Goal: Book appointment/travel/reservation

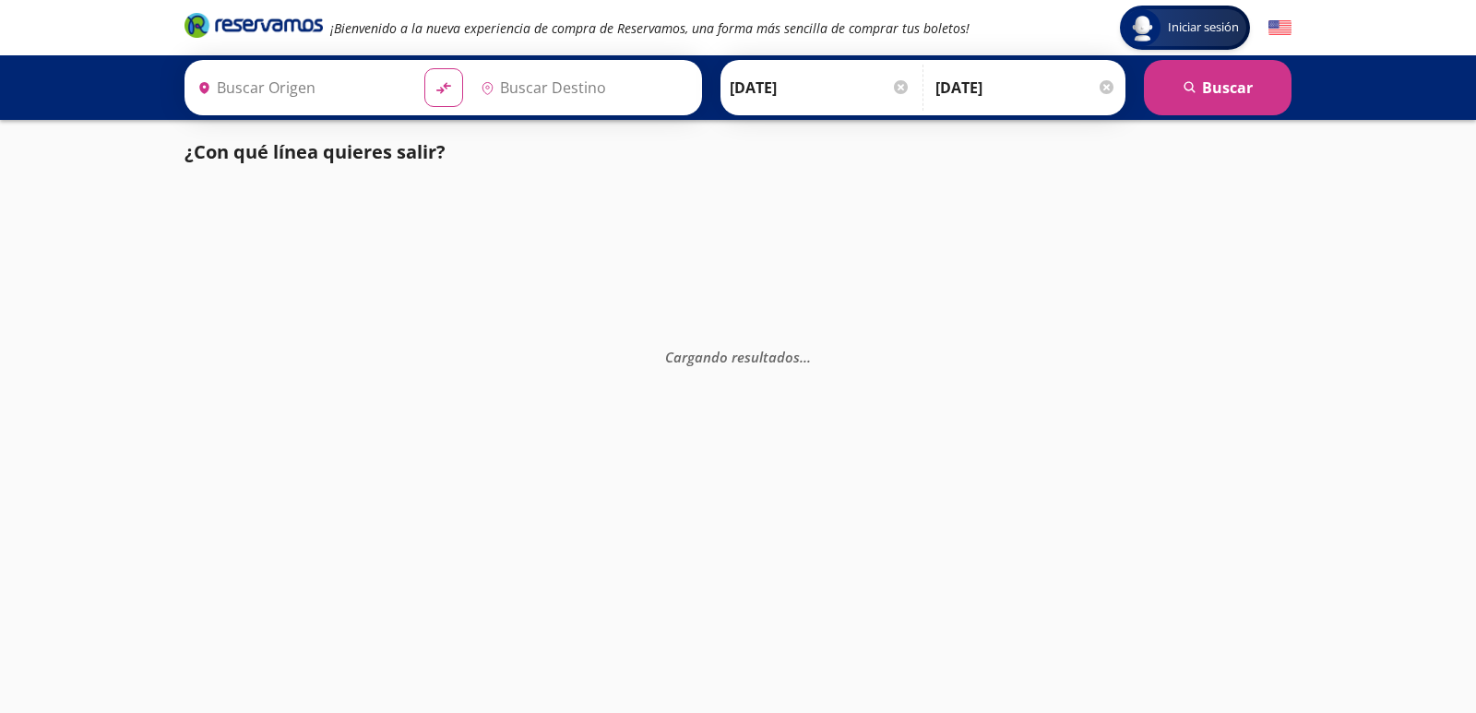
type input "Manzanillo, Colima"
type input "[GEOGRAPHIC_DATA], [GEOGRAPHIC_DATA]"
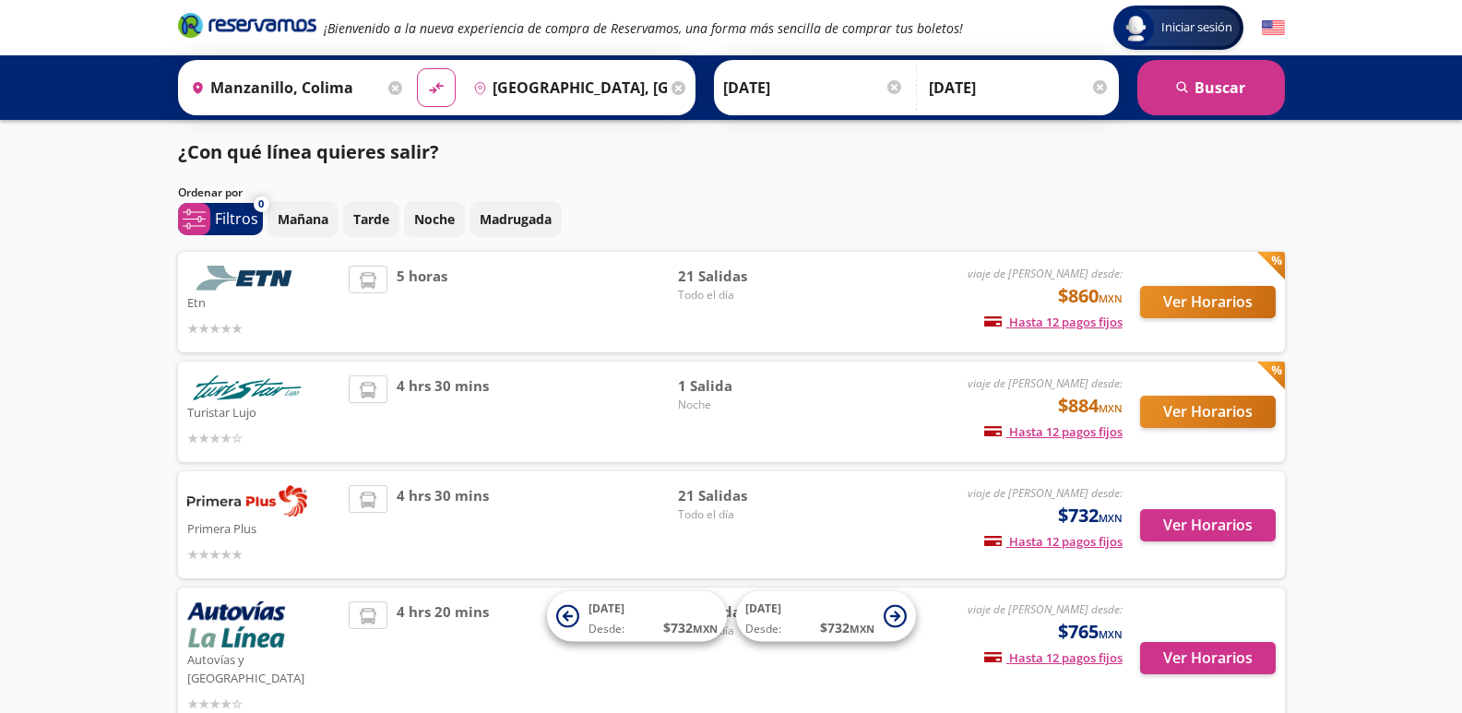
scroll to position [215, 0]
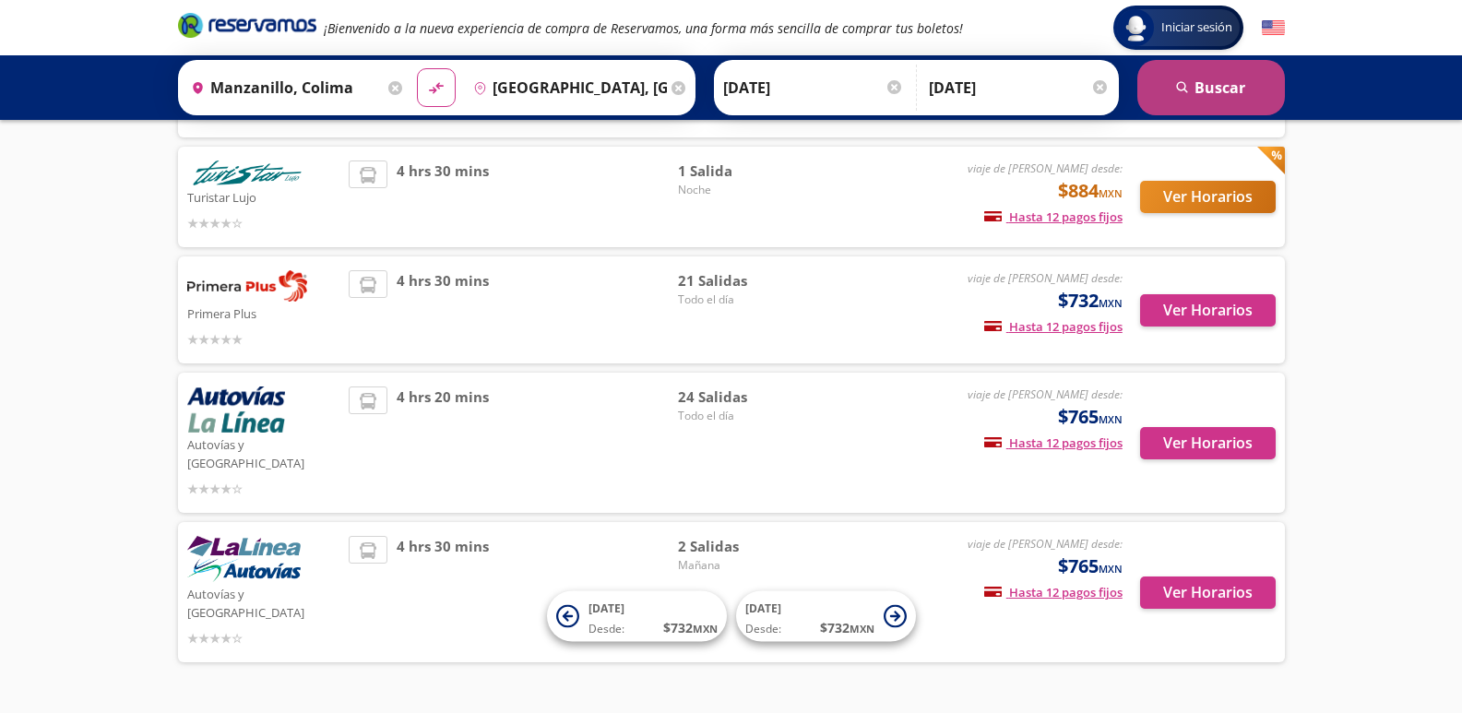
click at [1244, 108] on button "search [GEOGRAPHIC_DATA]" at bounding box center [1211, 87] width 148 height 55
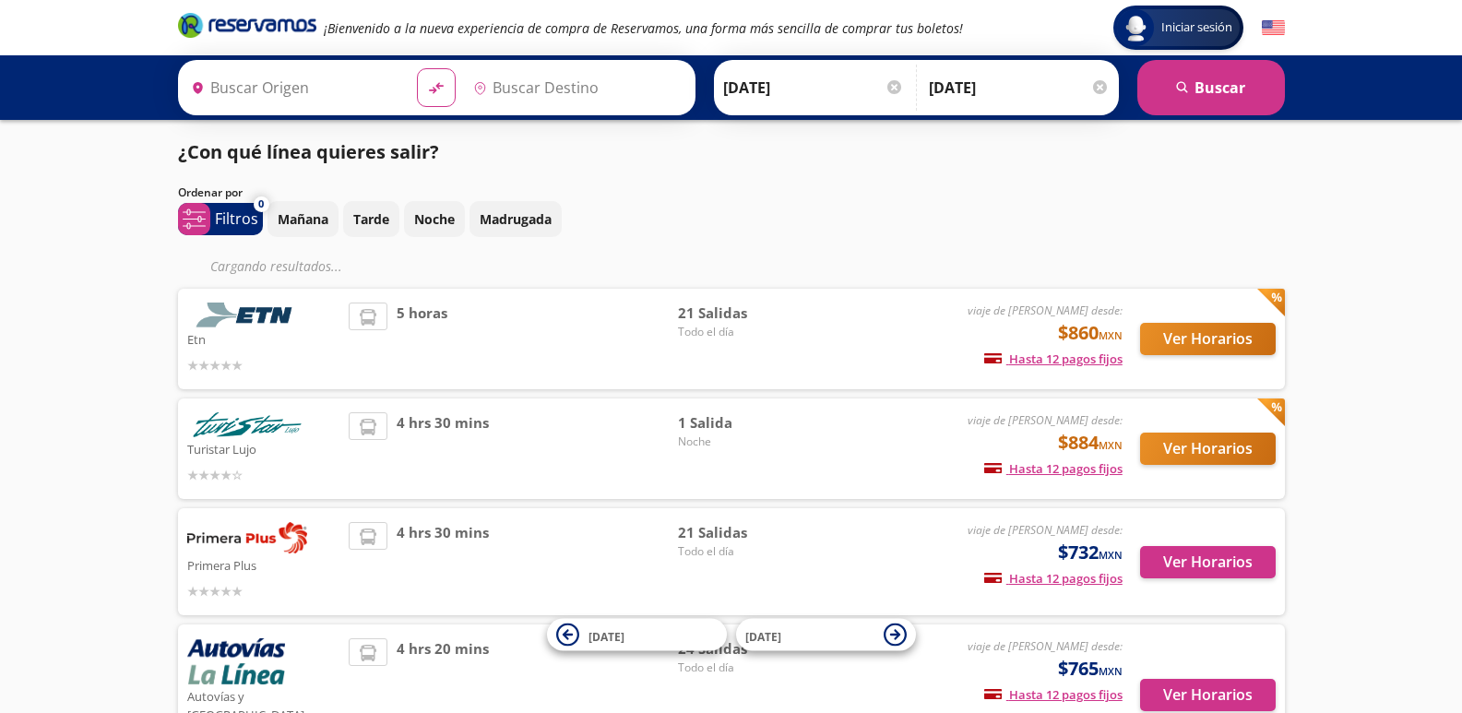
type input "Manzanillo, Colima"
type input "[GEOGRAPHIC_DATA], [GEOGRAPHIC_DATA]"
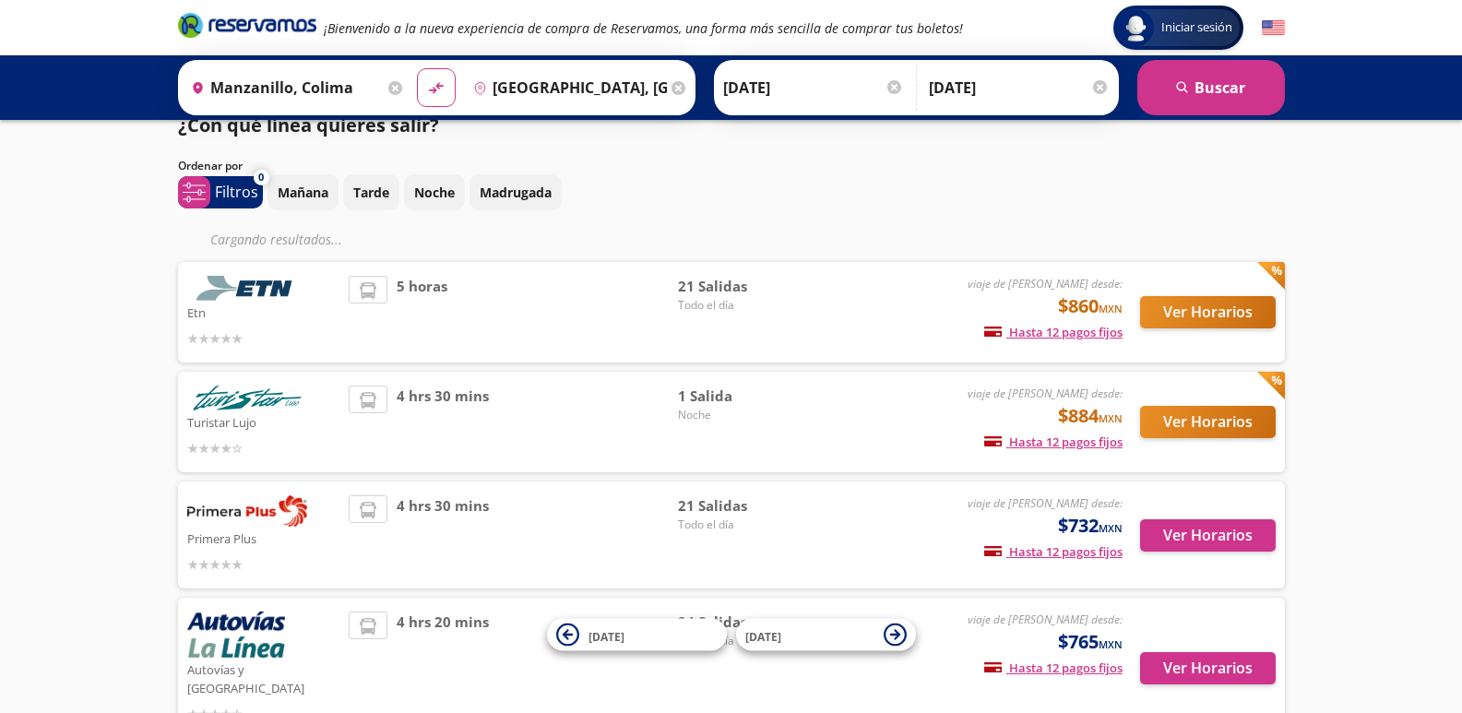
scroll to position [254, 0]
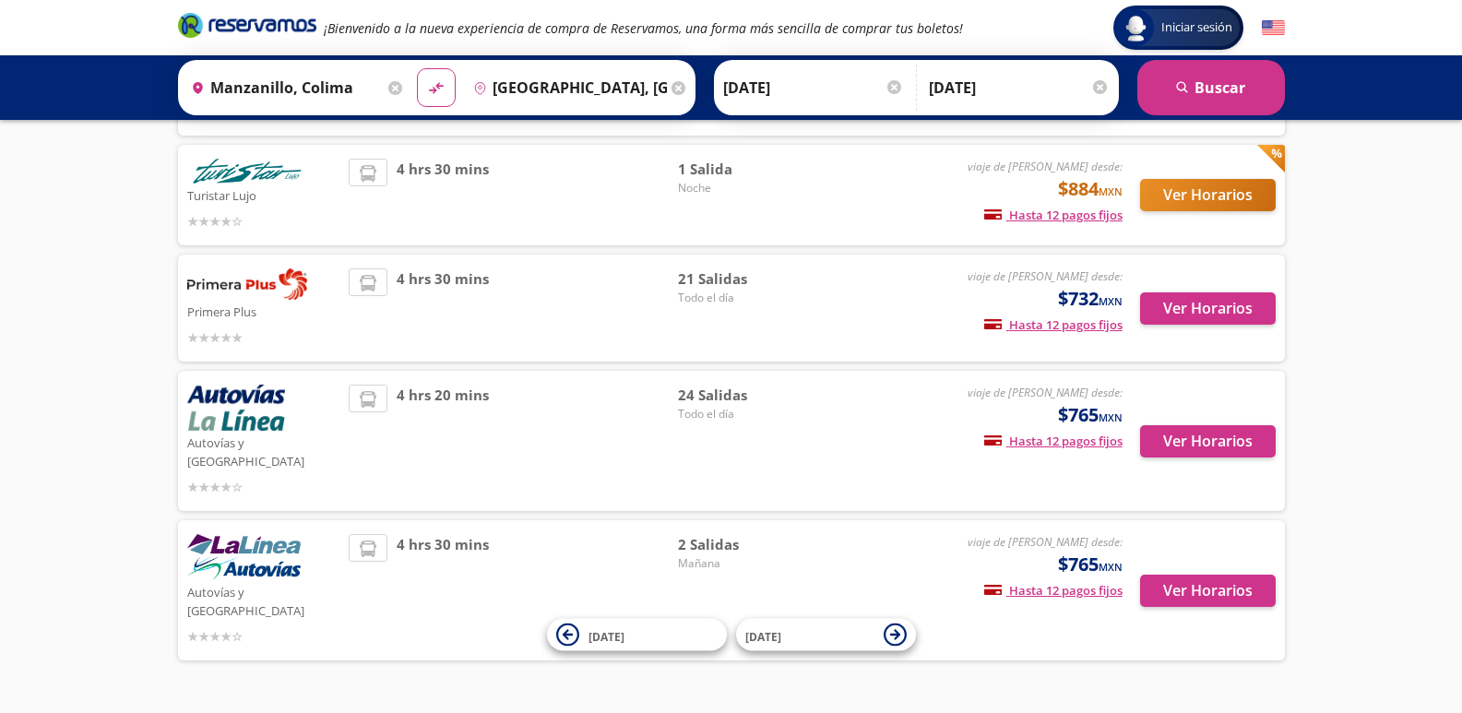
click at [694, 534] on span "2 Salidas" at bounding box center [742, 544] width 129 height 21
click at [1200, 575] on button "Ver Horarios" at bounding box center [1208, 591] width 136 height 32
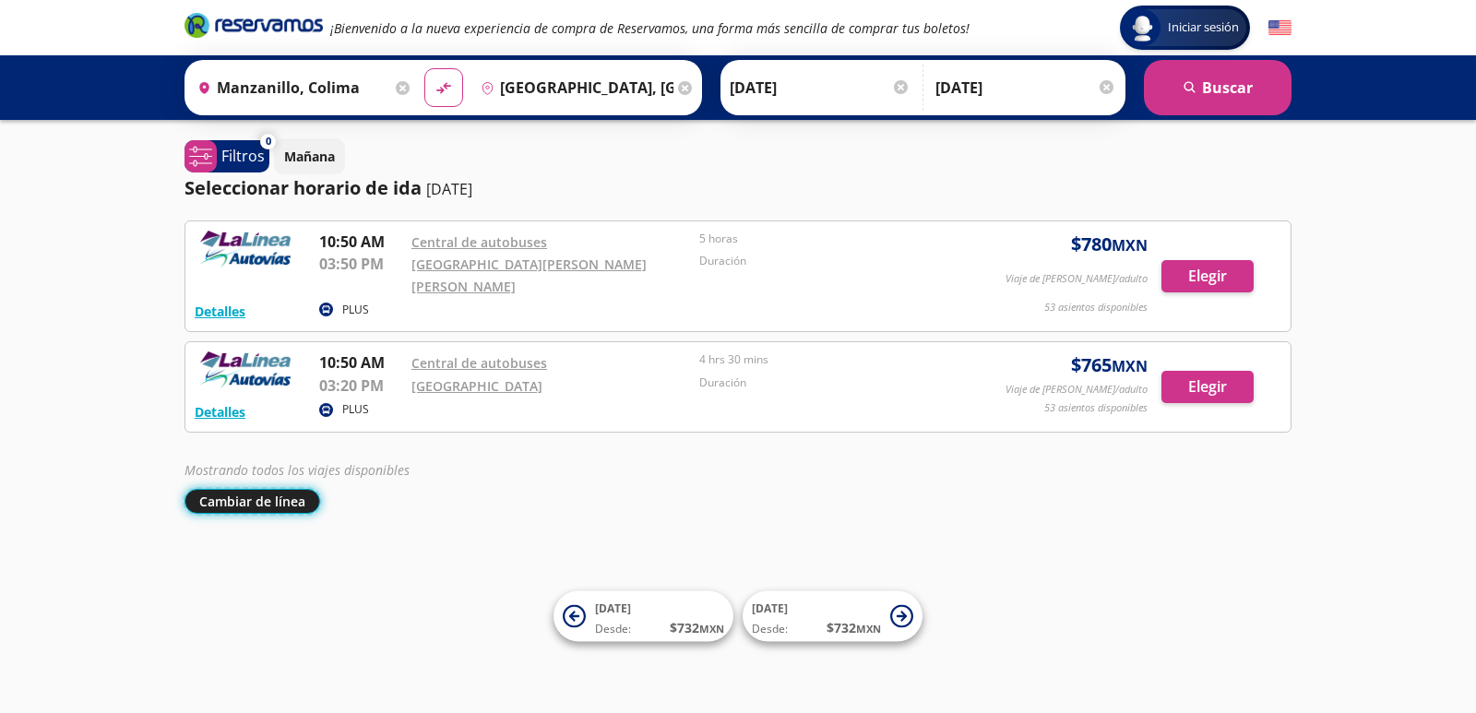
click at [266, 489] on button "Cambiar de línea" at bounding box center [253, 501] width 136 height 25
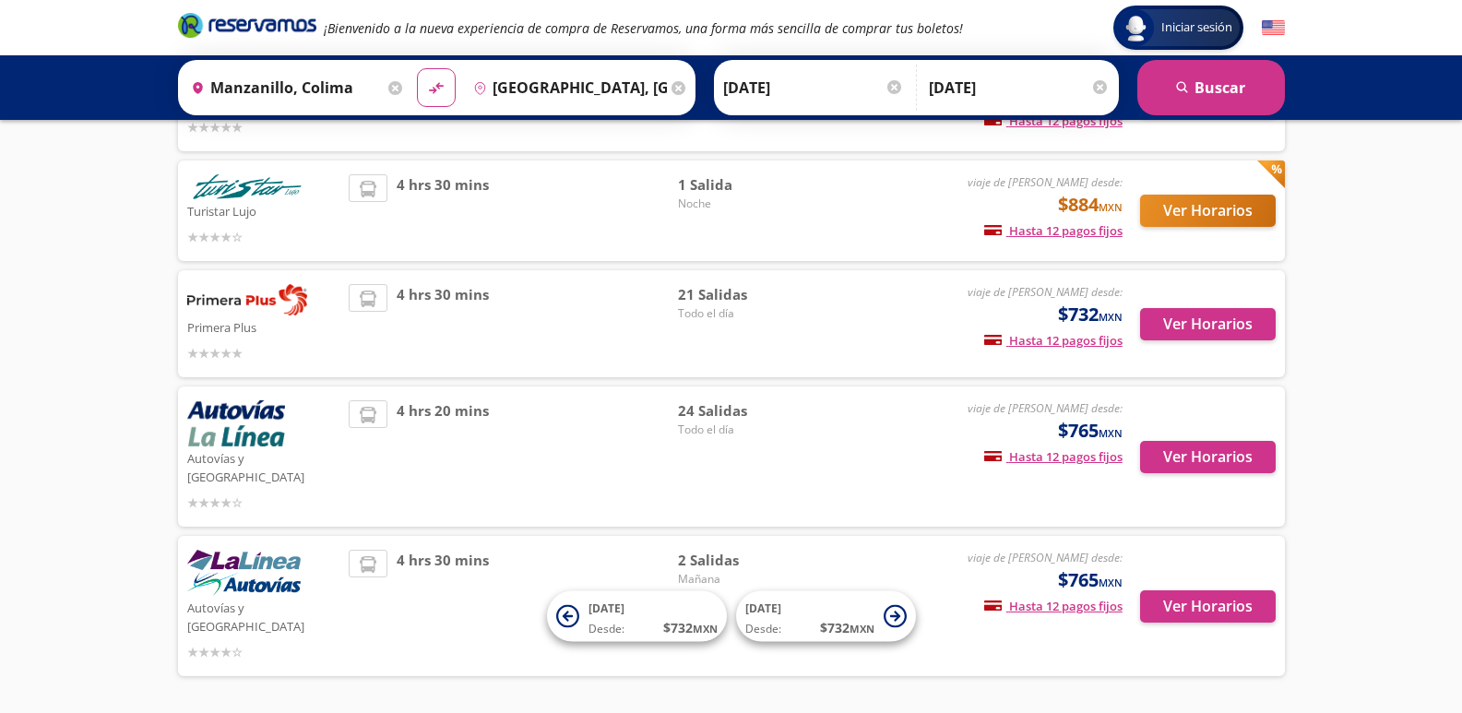
scroll to position [217, 0]
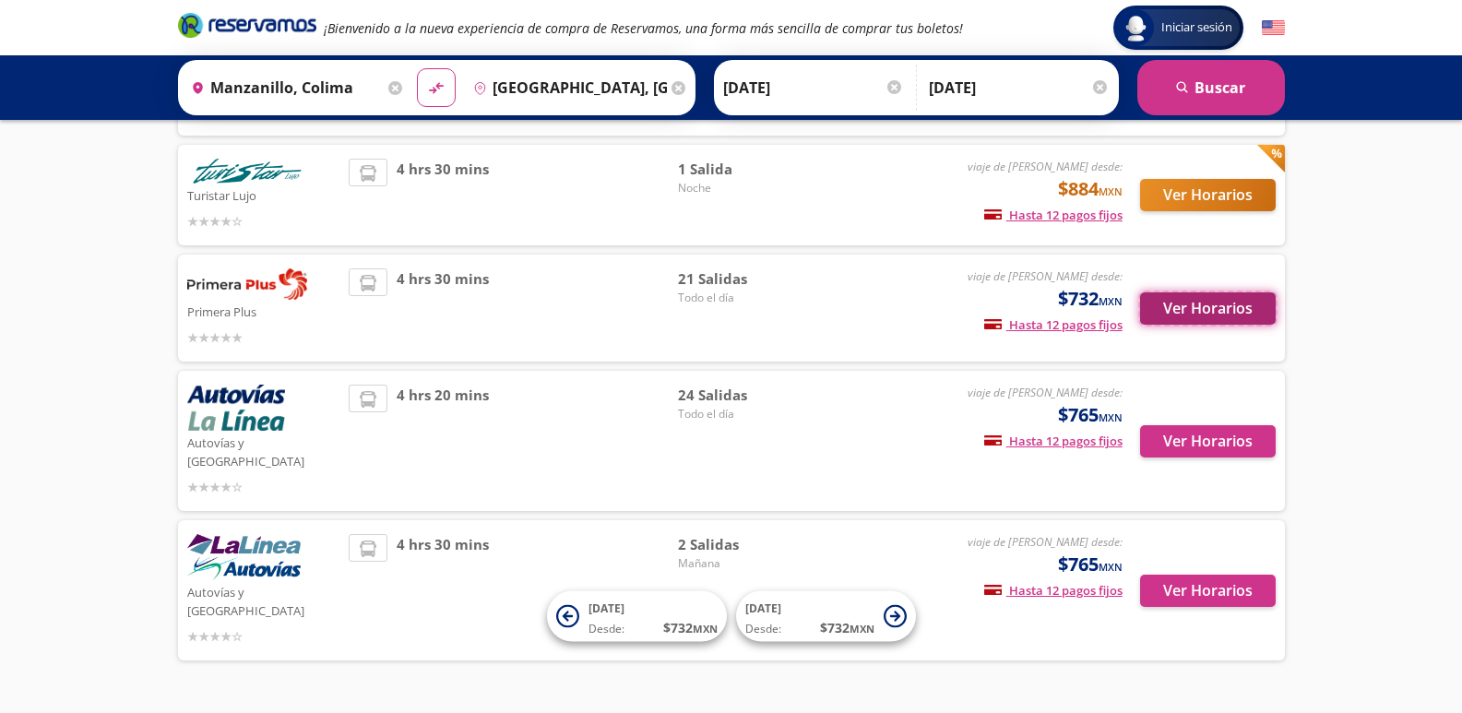
click at [1216, 294] on button "Ver Horarios" at bounding box center [1208, 308] width 136 height 32
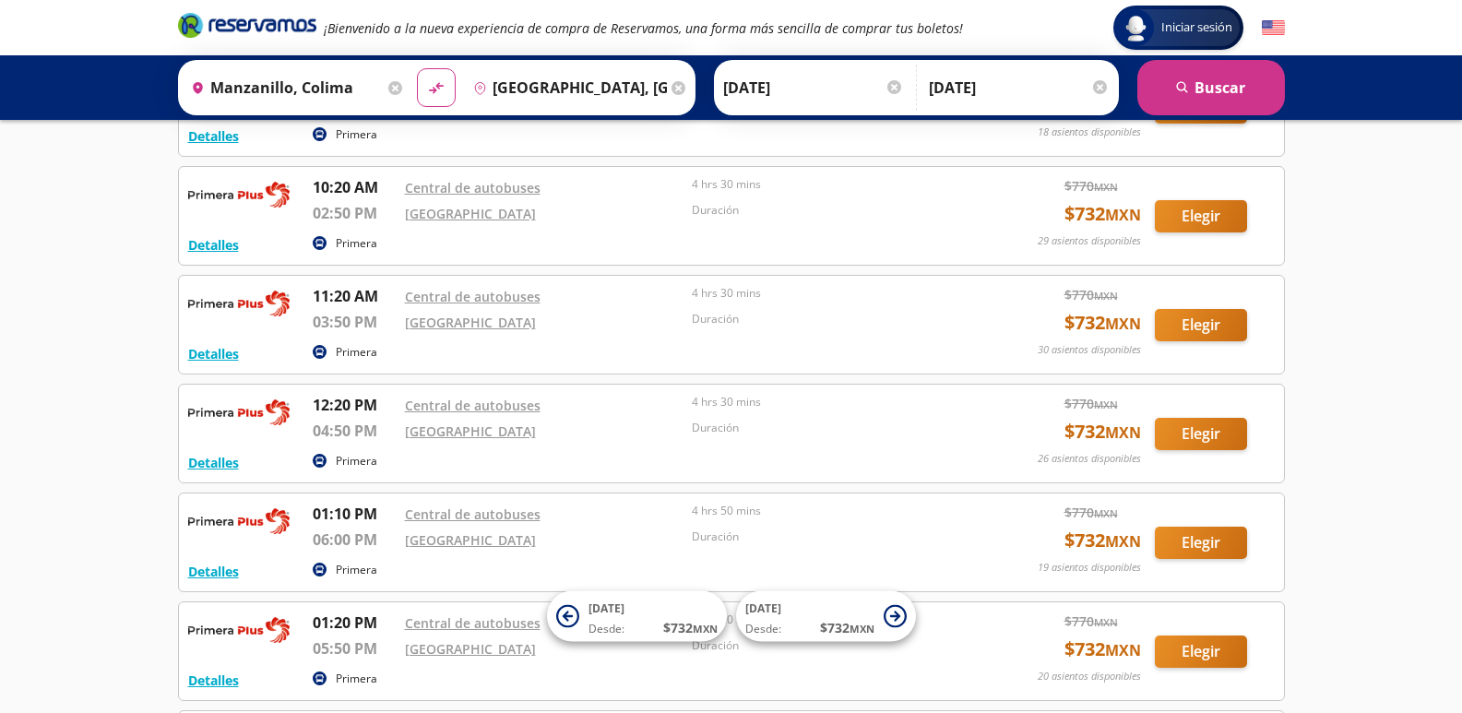
scroll to position [923, 0]
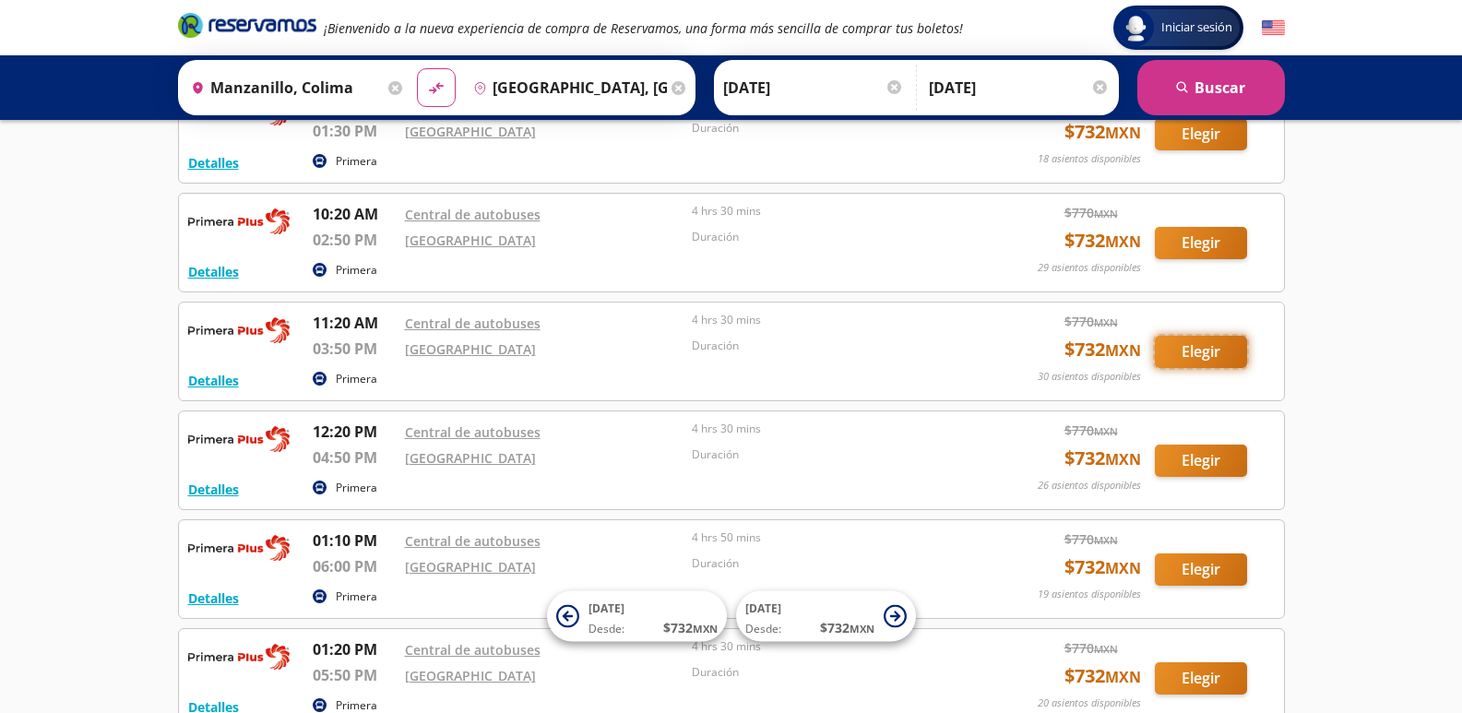
click at [1215, 336] on button "Elegir" at bounding box center [1201, 352] width 92 height 32
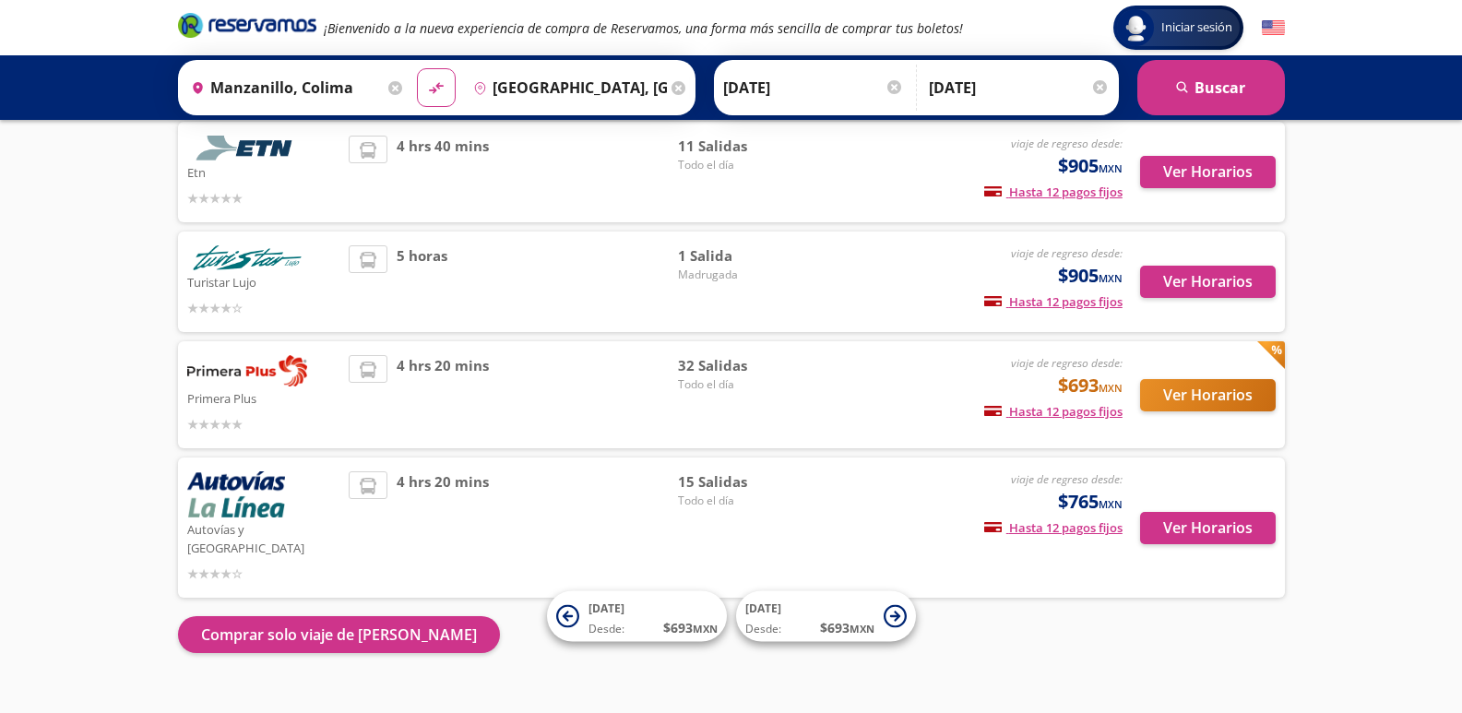
scroll to position [131, 0]
